Goal: Task Accomplishment & Management: Manage account settings

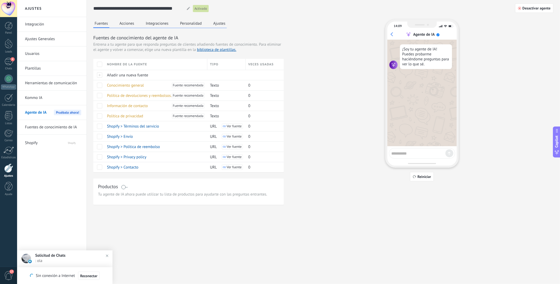
click at [100, 63] on span at bounding box center [99, 64] width 5 height 5
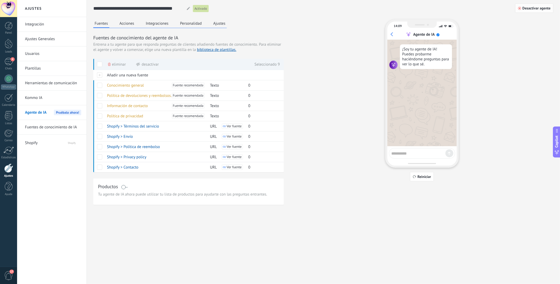
click at [528, 11] on button "Desactivar agente" at bounding box center [534, 7] width 38 height 9
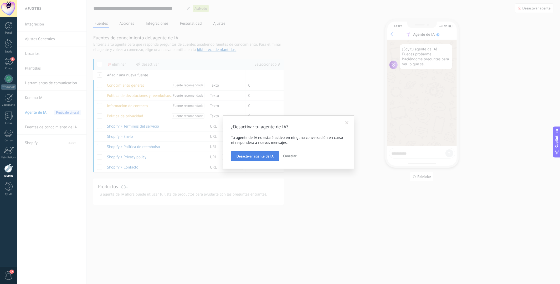
click at [255, 158] on span "Desactivar agente de IA" at bounding box center [254, 156] width 37 height 4
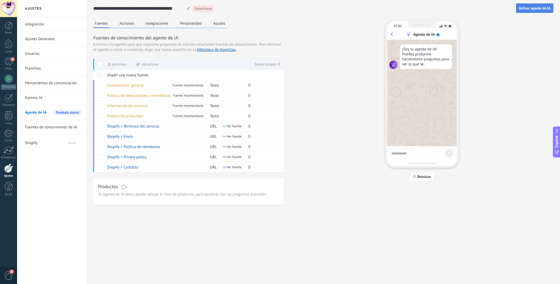
click at [537, 11] on button "Activar agente de IA" at bounding box center [534, 7] width 37 height 9
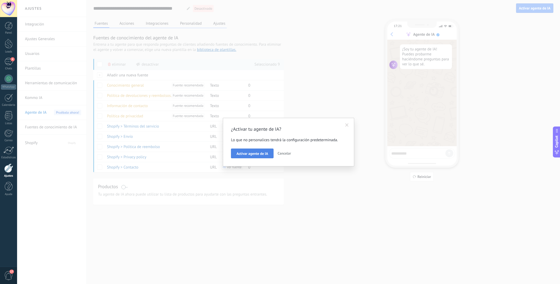
click at [253, 157] on button "Activar agente de IA" at bounding box center [252, 154] width 43 height 10
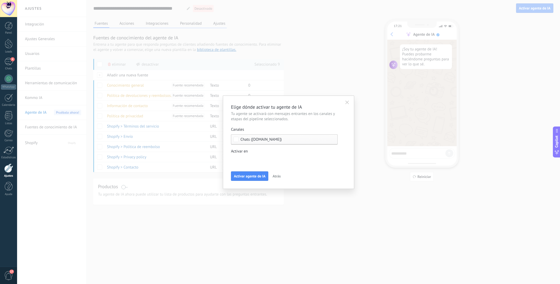
click at [0, 0] on div "Incoming leads Contactado Solicitud procesada Envío del itinerario Envío del co…" at bounding box center [0, 0] width 0 height 0
click at [343, 170] on div at bounding box center [288, 142] width 543 height 284
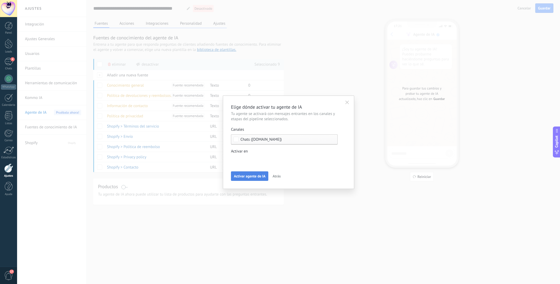
click at [252, 175] on span "Activar agente de IA" at bounding box center [250, 176] width 32 height 4
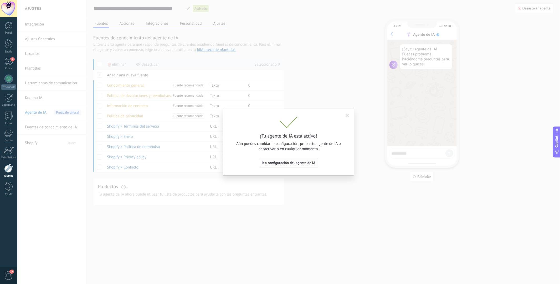
click at [305, 167] on button "Ir a configuración del agente de IA" at bounding box center [289, 162] width 60 height 9
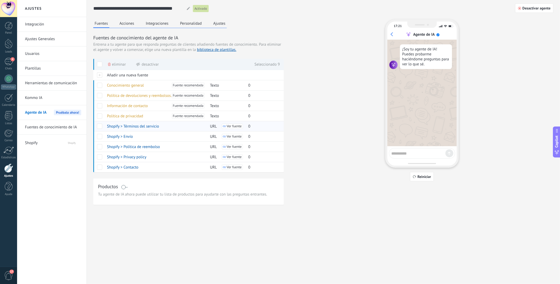
click at [231, 127] on span "Ver fuente" at bounding box center [234, 126] width 15 height 4
click at [124, 25] on button "Acciones" at bounding box center [126, 23] width 17 height 8
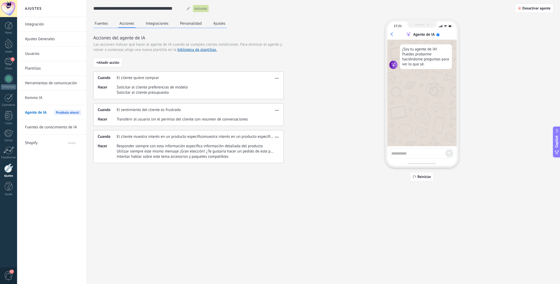
click at [157, 23] on button "Integraciones" at bounding box center [156, 23] width 25 height 8
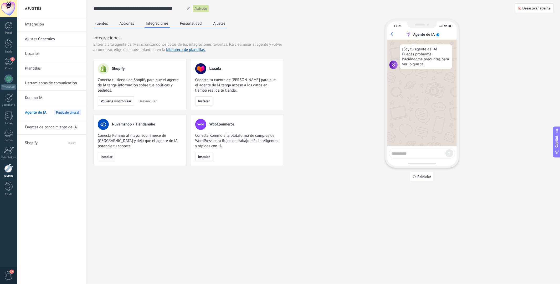
click at [189, 23] on button "Personalidad" at bounding box center [191, 23] width 24 height 8
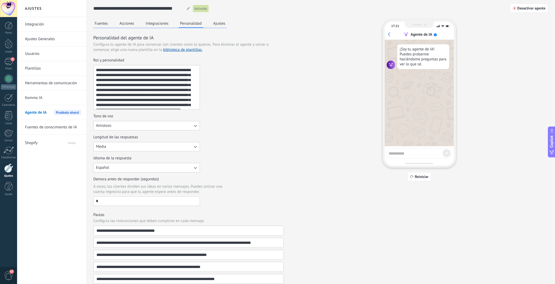
click at [228, 23] on div "**********" at bounding box center [188, 169] width 190 height 300
click at [220, 23] on button "Ajustes" at bounding box center [219, 23] width 15 height 8
